Goal: Information Seeking & Learning: Find specific fact

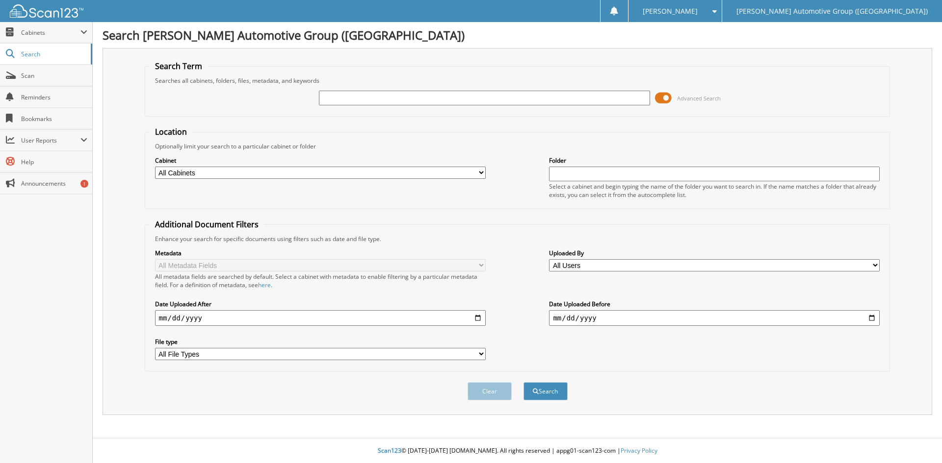
click at [339, 98] on input "text" at bounding box center [484, 98] width 331 height 15
type input "351689"
click at [543, 388] on button "Search" at bounding box center [545, 391] width 44 height 18
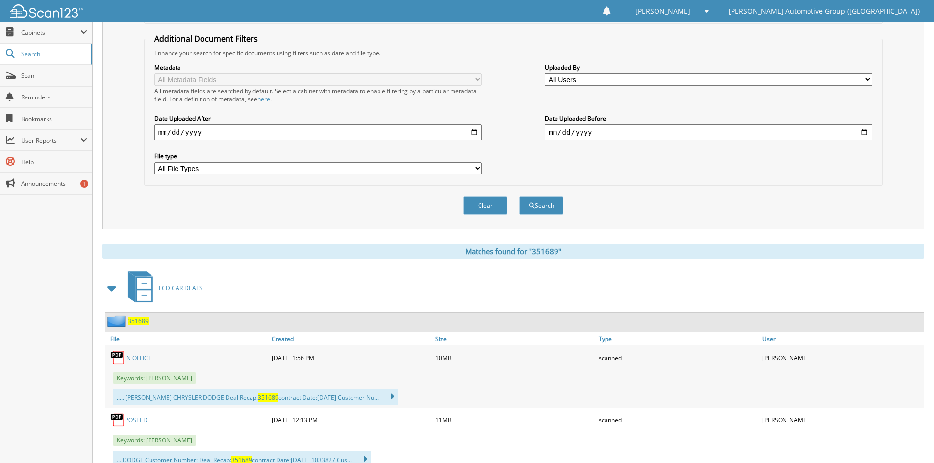
scroll to position [294, 0]
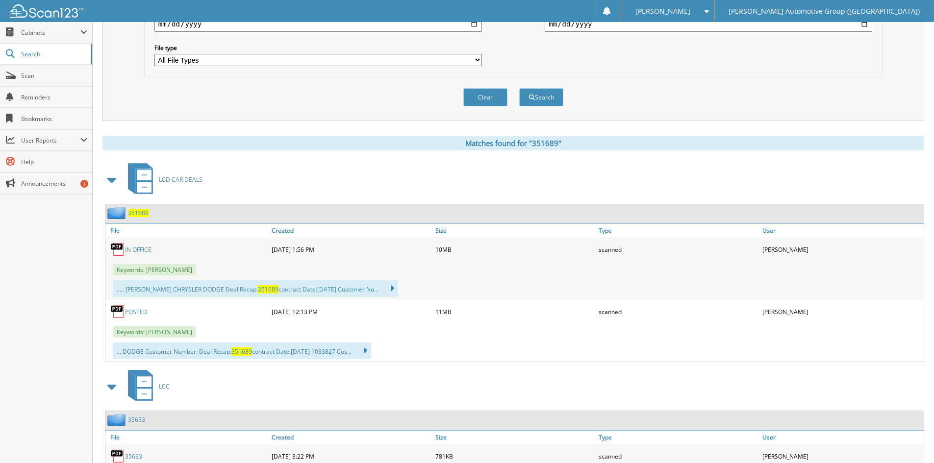
click at [144, 248] on link "IN OFFICE" at bounding box center [138, 250] width 26 height 8
click at [129, 311] on link "POSTED" at bounding box center [136, 312] width 23 height 8
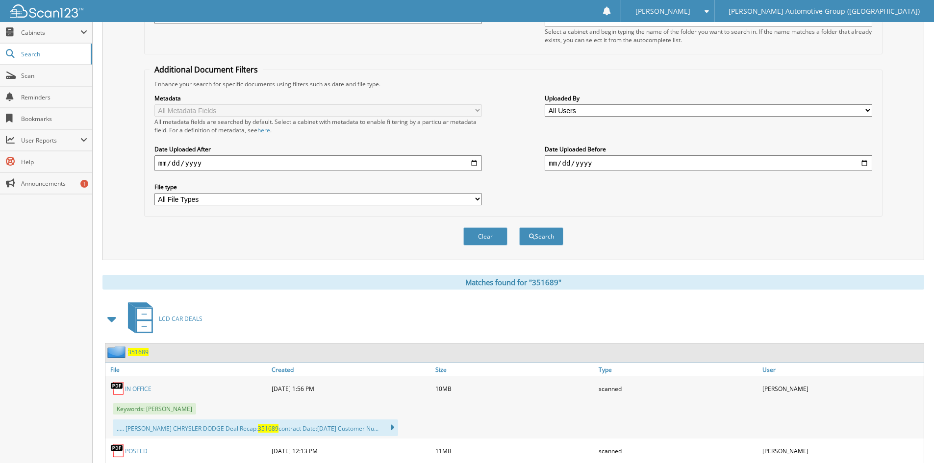
scroll to position [0, 0]
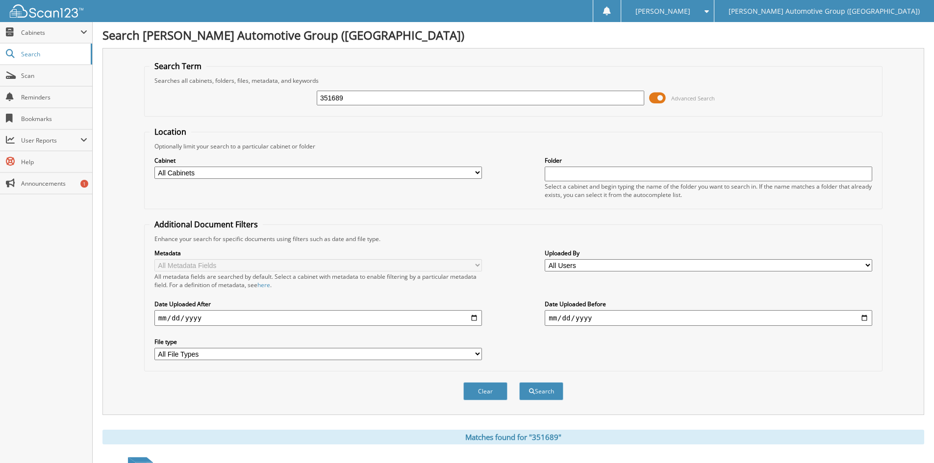
click at [357, 99] on input "351689" at bounding box center [481, 98] width 328 height 15
type input "351375"
click at [519, 382] on button "Search" at bounding box center [541, 391] width 44 height 18
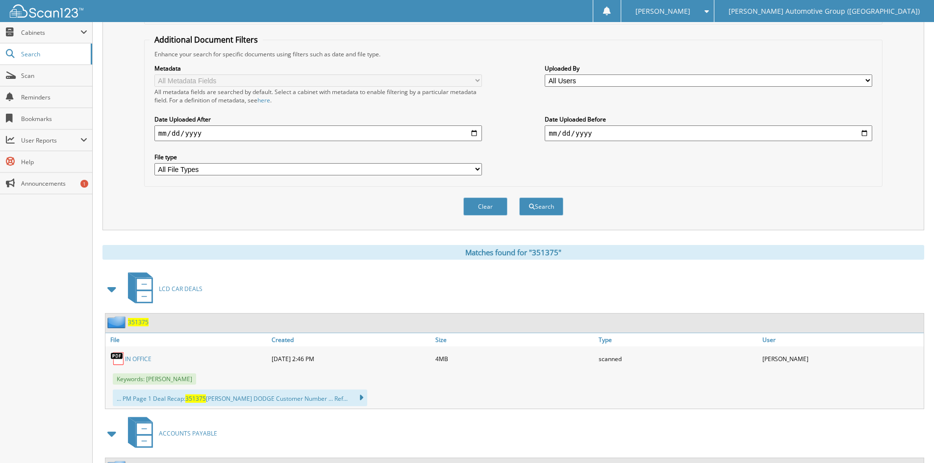
scroll to position [245, 0]
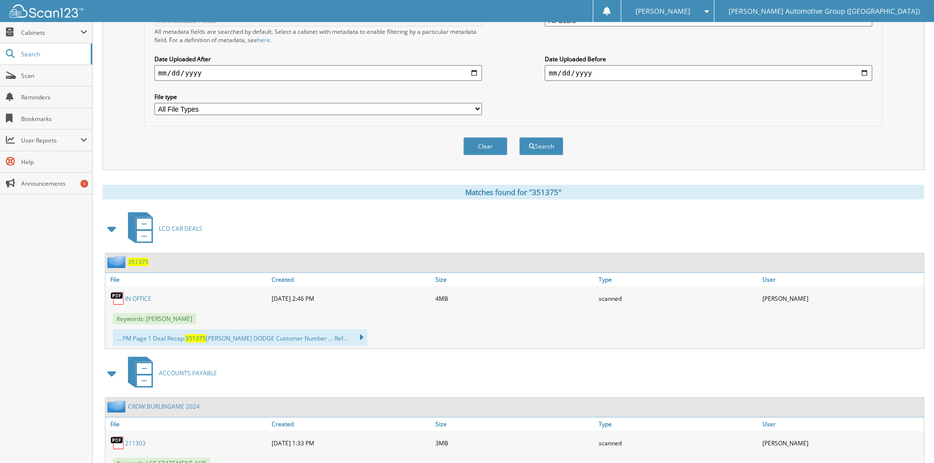
click at [144, 297] on link "IN OFFICE" at bounding box center [138, 299] width 26 height 8
click at [140, 263] on span "351375" at bounding box center [138, 262] width 21 height 8
